Goal: Find specific page/section

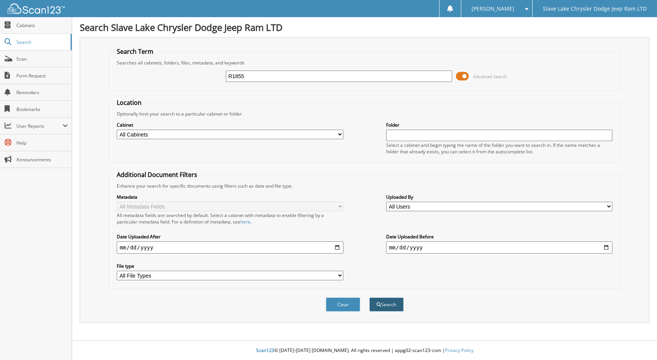
type input "R1855"
click at [380, 306] on span "submit" at bounding box center [379, 304] width 5 height 5
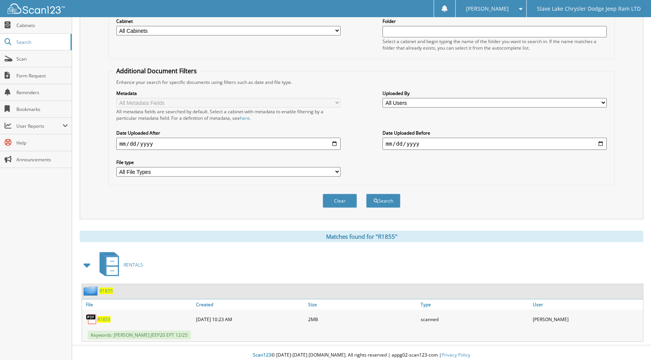
scroll to position [109, 0]
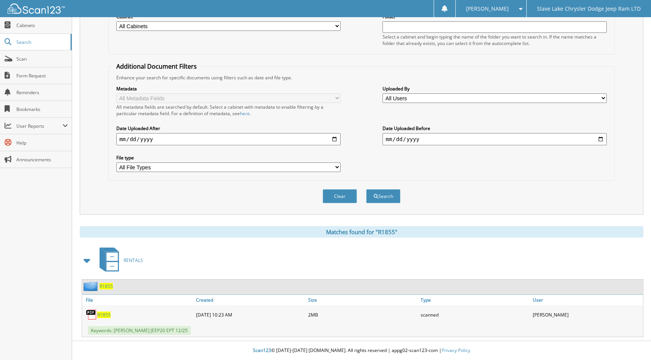
click at [103, 317] on span "R1855" at bounding box center [103, 315] width 13 height 6
click at [38, 62] on span "Scan" at bounding box center [41, 59] width 51 height 6
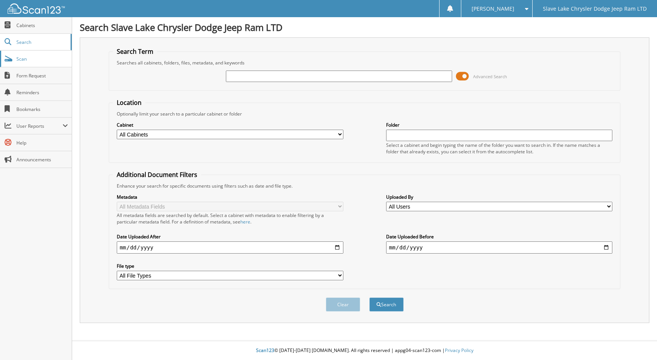
click at [28, 63] on link "Scan" at bounding box center [36, 59] width 72 height 16
